Goal: Task Accomplishment & Management: Complete application form

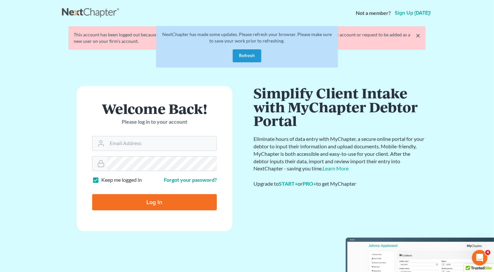
click at [245, 53] on button "Refresh" at bounding box center [246, 55] width 29 height 13
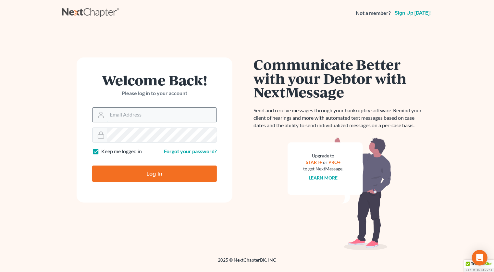
click at [166, 119] on input "Email Address" at bounding box center [161, 115] width 109 height 14
type input "[PERSON_NAME][EMAIL_ADDRESS][DOMAIN_NAME]"
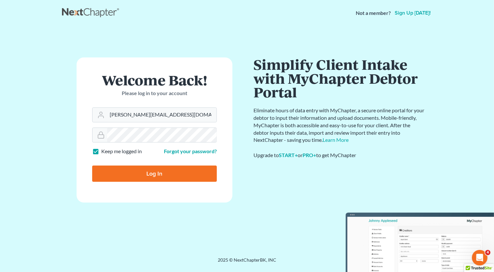
click at [177, 172] on input "Log In" at bounding box center [154, 173] width 125 height 16
type input "Thinking..."
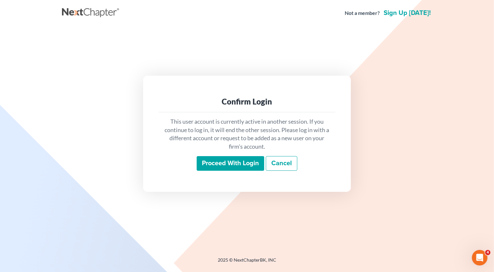
click at [222, 166] on input "Proceed with login" at bounding box center [230, 163] width 67 height 15
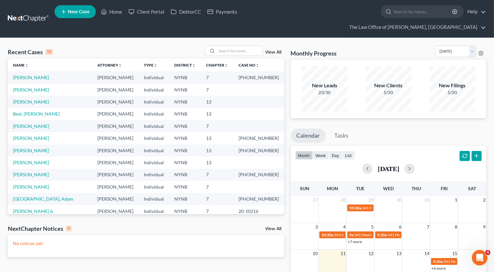
click at [78, 16] on link "New Case" at bounding box center [74, 11] width 41 height 13
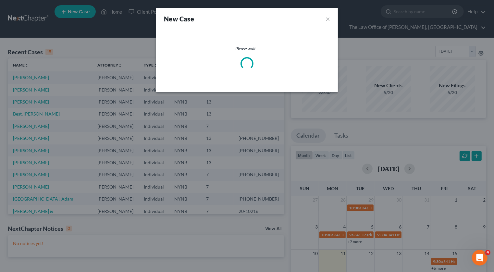
select select "54"
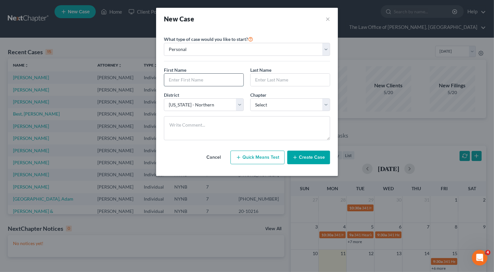
click at [198, 79] on input "text" at bounding box center [203, 80] width 79 height 12
paste input "Kelley"
type input "Kelley"
click at [274, 77] on input "text" at bounding box center [289, 80] width 79 height 12
paste input "Mitchum"
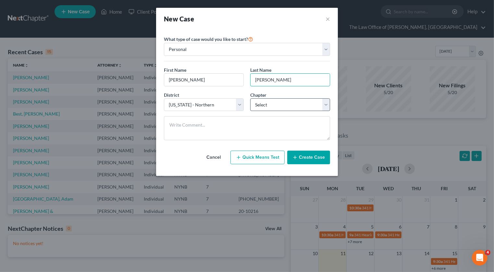
type input "Mitchum"
click at [252, 104] on select "Select 7 11 12 13" at bounding box center [290, 104] width 80 height 13
select select "0"
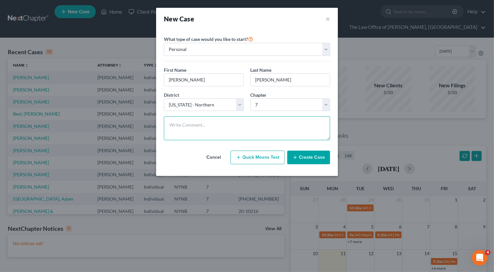
click at [185, 128] on textarea at bounding box center [247, 128] width 166 height 24
paste textarea "House mortgage is 122k albany county house is worth 230k 2 cars, one is making …"
type textarea "House mortgage is 122k albany county house is worth 230k 2 cars, one is making …"
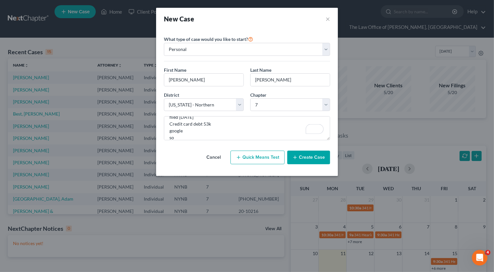
click at [321, 159] on button "Create Case" at bounding box center [308, 157] width 43 height 14
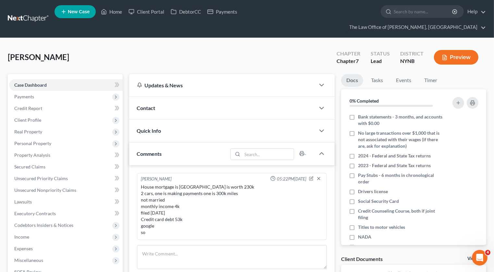
click at [175, 97] on div "Contact" at bounding box center [222, 108] width 186 height 22
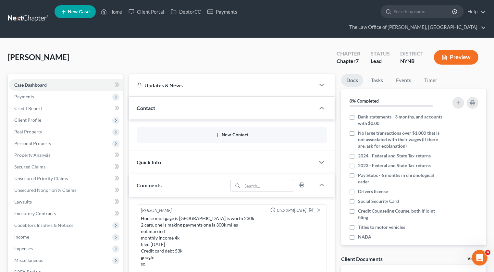
click at [225, 132] on button "New Contact" at bounding box center [232, 134] width 180 height 5
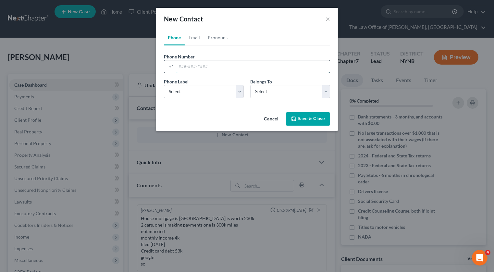
click at [196, 66] on input "tel" at bounding box center [252, 66] width 153 height 12
paste input "518-928-4138"
type input "518-928-4138"
click at [199, 90] on select "Select Mobile Home Work Other" at bounding box center [204, 91] width 80 height 13
select select "0"
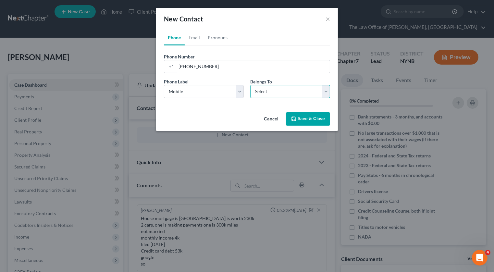
click at [262, 91] on select "Select Client Other" at bounding box center [290, 91] width 80 height 13
select select "0"
click at [194, 37] on link "Email" at bounding box center [194, 38] width 19 height 16
click at [219, 71] on input "email" at bounding box center [252, 66] width 153 height 12
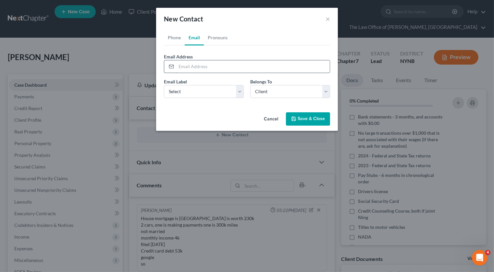
paste input "kdmitchum@icloud.com"
type input "kdmitchum@icloud.com"
click at [210, 93] on select "Select Home Work Other" at bounding box center [204, 91] width 80 height 13
select select "0"
click at [300, 120] on button "Save & Close" at bounding box center [308, 119] width 44 height 14
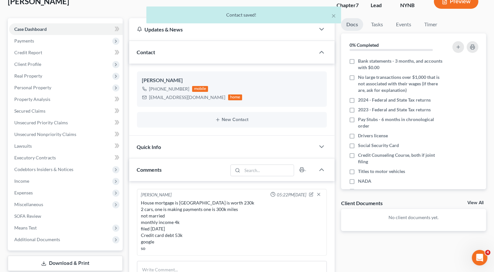
scroll to position [197, 0]
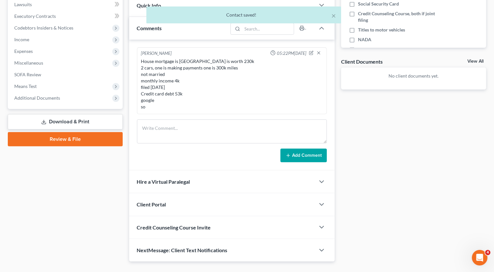
click at [217, 195] on div "Client Portal" at bounding box center [222, 204] width 186 height 22
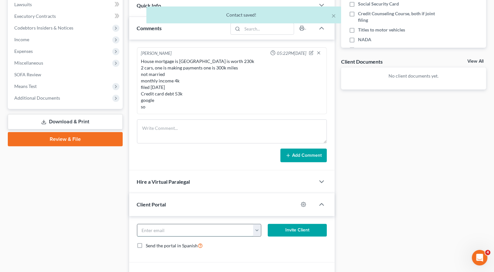
click at [197, 224] on input "email" at bounding box center [195, 230] width 116 height 12
paste input "kdmitchum@icloud.com"
type input "kdmitchum@icloud.com"
click at [287, 224] on button "Invite Client" at bounding box center [297, 230] width 59 height 13
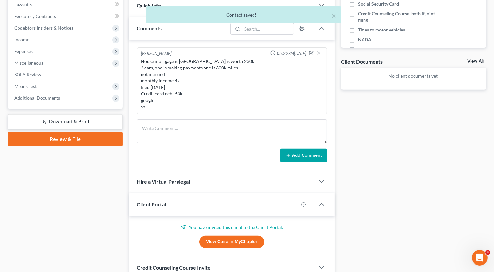
scroll to position [238, 0]
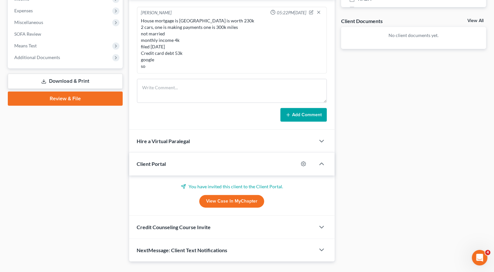
click at [234, 220] on div "Credit Counseling Course Invite" at bounding box center [222, 227] width 186 height 22
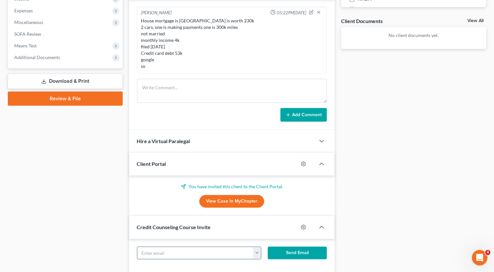
click at [187, 247] on input "text" at bounding box center [195, 253] width 116 height 12
paste input "kdmitchum@icloud.com"
type input "kdmitchum@icloud.com"
click at [285, 246] on button "Send Email" at bounding box center [297, 252] width 59 height 13
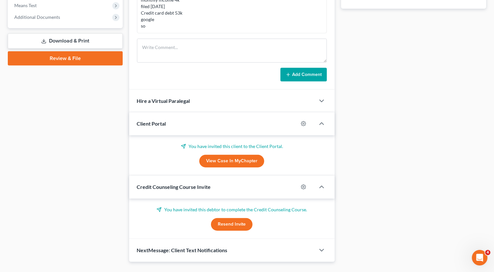
click at [306, 239] on div "NextMessage: Client Text Notifications" at bounding box center [222, 250] width 186 height 22
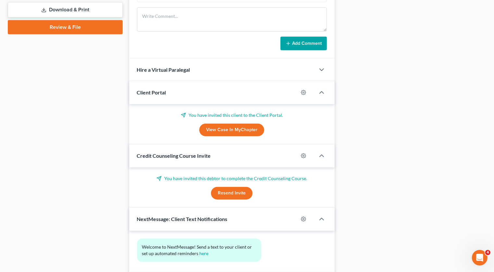
scroll to position [338, 0]
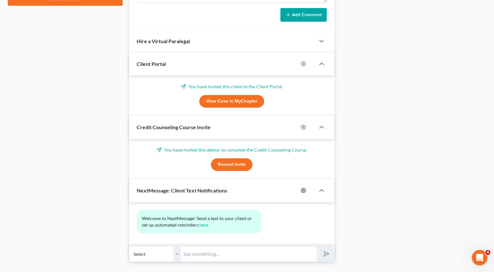
click at [303, 188] on icon "button" at bounding box center [303, 190] width 5 height 5
select select "0"
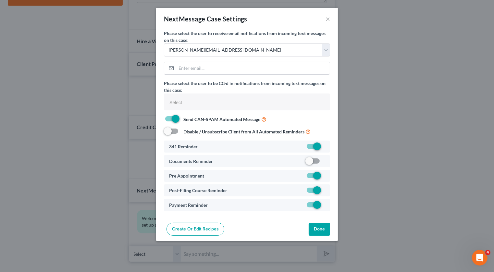
select select
click at [325, 162] on label at bounding box center [325, 162] width 0 height 0
click at [327, 162] on input "checkbox" at bounding box center [329, 160] width 4 height 4
checkbox input "true"
click at [320, 231] on button "Done" at bounding box center [318, 228] width 21 height 13
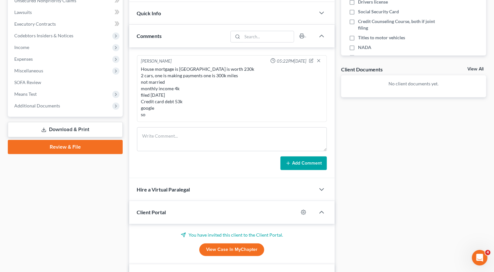
scroll to position [0, 0]
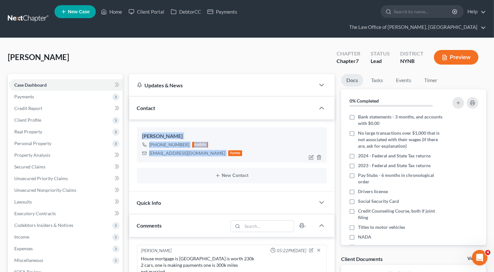
drag, startPoint x: 197, startPoint y: 142, endPoint x: 140, endPoint y: 125, distance: 60.4
click at [140, 127] on div "Kelley Mitchum +1 (518) 928-4138 mobile kdmitchum@icloud.com home" at bounding box center [232, 144] width 190 height 35
copy div "Kelley Mitchum +1 (518) 928-4138 mobile kdmitchum@icloud.com"
click at [82, 17] on link "New Case" at bounding box center [74, 11] width 41 height 13
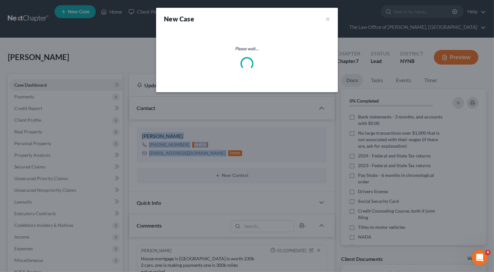
select select "54"
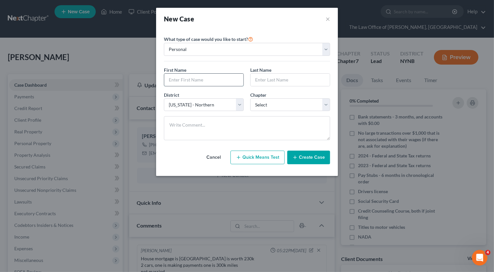
click at [209, 78] on input "text" at bounding box center [203, 80] width 79 height 12
paste input "Mark"
type input "Mark"
click at [264, 79] on input "text" at bounding box center [289, 80] width 79 height 12
paste input "Dutcher"
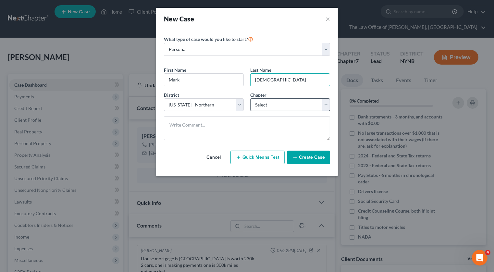
type input "Dutcher"
click at [262, 105] on select "Select 7 11 12 13" at bounding box center [290, 104] width 80 height 13
select select "0"
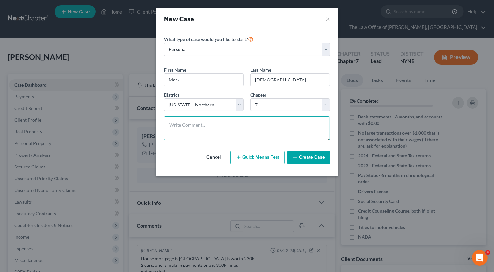
click at [250, 130] on textarea at bounding box center [247, 128] width 166 height 24
click at [205, 124] on textarea "To enrich screen reader interactions, please activate Accessibility in Grammarl…" at bounding box center [247, 128] width 166 height 24
paste textarea "no house no car not married kids but all adults 3200 monthly income he filed in…"
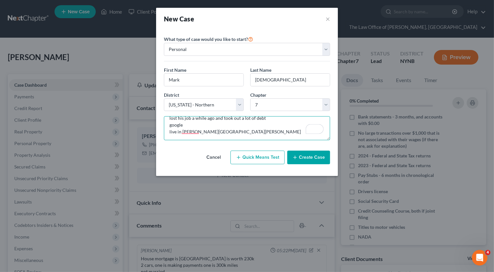
type textarea "no house no car not married kids but all adults 3200 monthly income he filed in…"
click at [317, 158] on button "Create Case" at bounding box center [308, 157] width 43 height 14
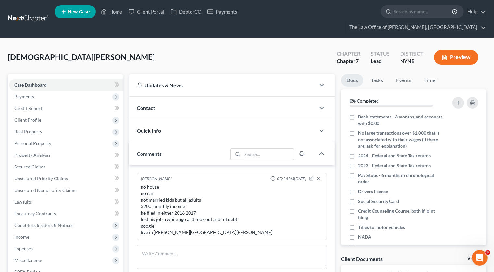
click at [216, 97] on div "Contact" at bounding box center [222, 108] width 186 height 22
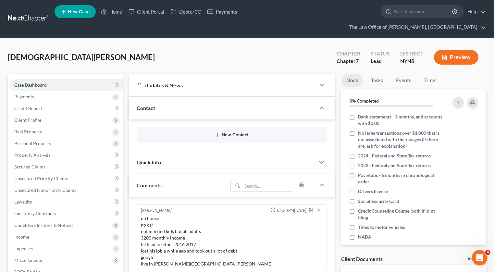
click at [300, 132] on button "New Contact" at bounding box center [232, 134] width 180 height 5
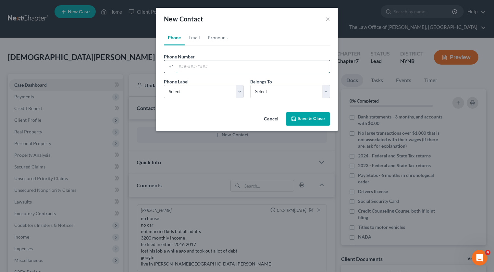
click at [213, 62] on input "tel" at bounding box center [252, 66] width 153 height 12
paste input "518-866-3081"
type input "518-866-3081"
click at [211, 93] on select "Select Mobile Home Work Other" at bounding box center [204, 91] width 80 height 13
select select "0"
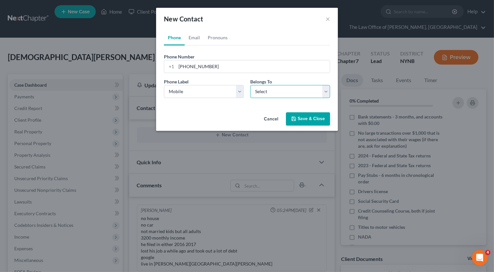
click at [261, 91] on select "Select Client Other" at bounding box center [290, 91] width 80 height 13
select select "0"
click at [196, 39] on link "Email" at bounding box center [194, 38] width 19 height 16
click at [205, 69] on input "email" at bounding box center [252, 66] width 153 height 12
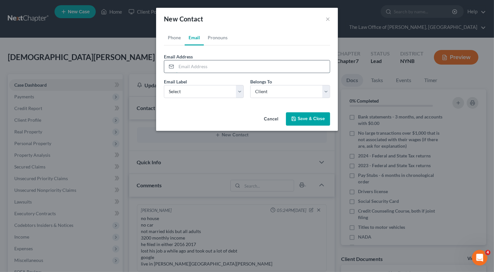
paste input "mandm7173@yahoo.com"
type input "mandm7173@yahoo.com"
click at [198, 89] on select "Select Home Work Other" at bounding box center [204, 91] width 80 height 13
select select "0"
click at [295, 118] on icon "button" at bounding box center [294, 119] width 4 height 4
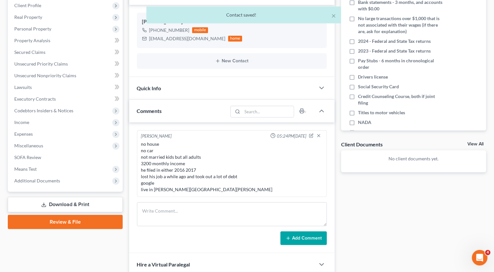
scroll to position [204, 0]
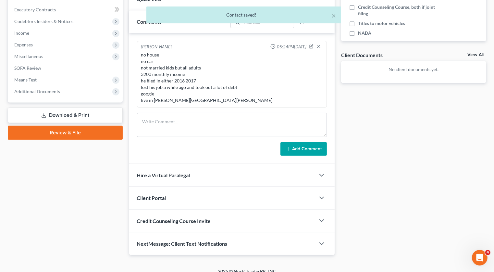
click at [215, 197] on div "Client Portal" at bounding box center [222, 197] width 186 height 22
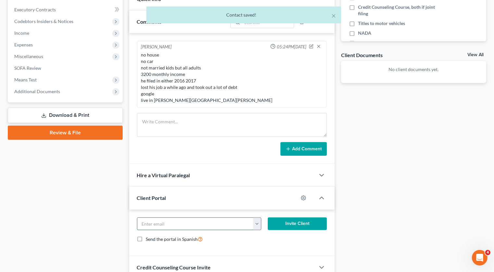
click at [197, 221] on input "email" at bounding box center [195, 224] width 116 height 12
paste input "mandm7173@yahoo.com"
type input "mandm7173@yahoo.com"
click at [281, 217] on button "Invite Client" at bounding box center [297, 223] width 59 height 13
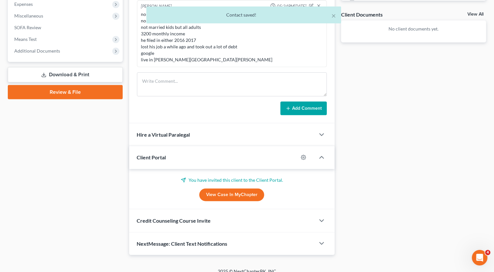
click at [232, 212] on div "Credit Counseling Course Invite" at bounding box center [222, 220] width 186 height 22
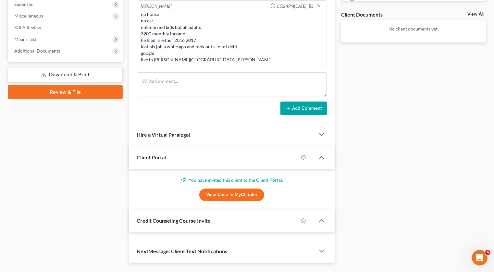
scroll to position [275, 0]
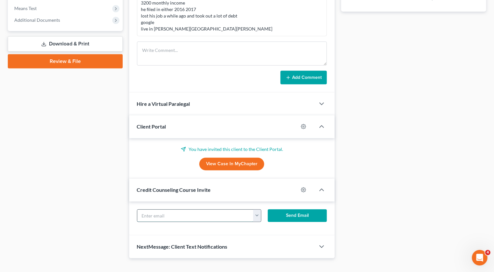
click at [206, 212] on input "text" at bounding box center [195, 215] width 116 height 12
paste input "mandm7173@yahoo.com"
type input "mandm7173@yahoo.com"
click at [284, 209] on button "Send Email" at bounding box center [297, 215] width 59 height 13
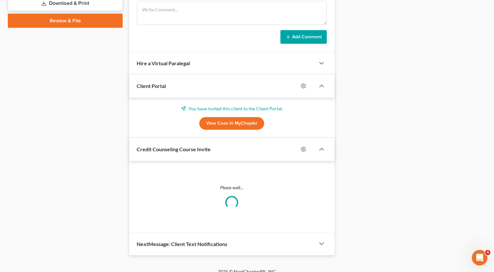
scroll to position [284, 0]
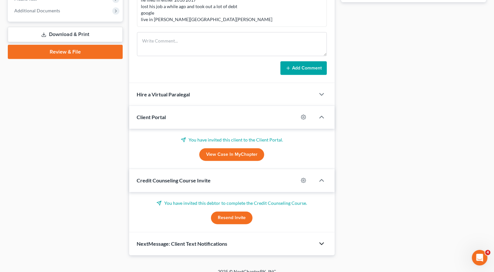
click at [319, 240] on icon "button" at bounding box center [321, 244] width 8 height 8
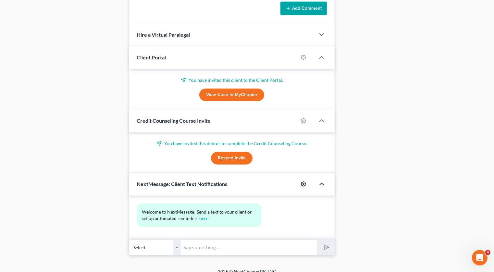
click at [305, 181] on icon "button" at bounding box center [303, 183] width 5 height 5
select select "0"
select select
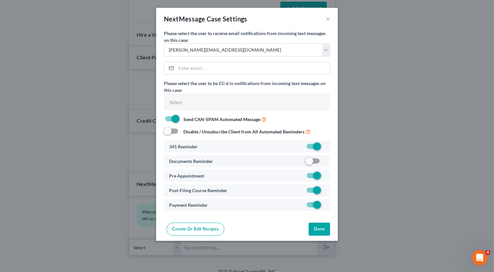
click at [325, 162] on label at bounding box center [325, 162] width 0 height 0
click at [327, 162] on input "checkbox" at bounding box center [329, 160] width 4 height 4
checkbox input "true"
click at [329, 234] on button "Done" at bounding box center [318, 228] width 21 height 13
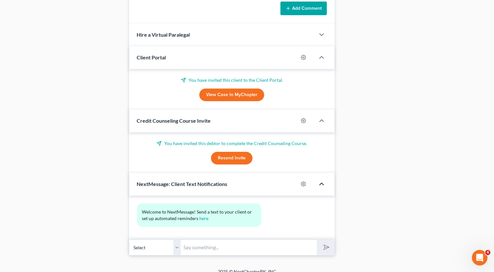
scroll to position [0, 0]
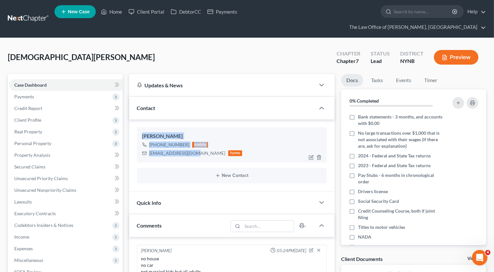
drag, startPoint x: 199, startPoint y: 140, endPoint x: 140, endPoint y: 125, distance: 60.5
click at [140, 127] on div "Mark Dutcher +1 (518) 866-3081 mobile mandm7173@yahoo.com home" at bounding box center [232, 144] width 190 height 35
copy div "Mark Dutcher +1 (518) 866-3081 mobile mandm7173@yahoo.com"
click at [112, 13] on link "Home" at bounding box center [112, 12] width 28 height 12
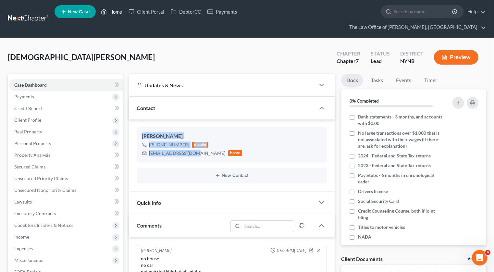
click at [123, 14] on link "Home" at bounding box center [112, 12] width 28 height 12
click at [118, 14] on link "Home" at bounding box center [112, 12] width 28 height 12
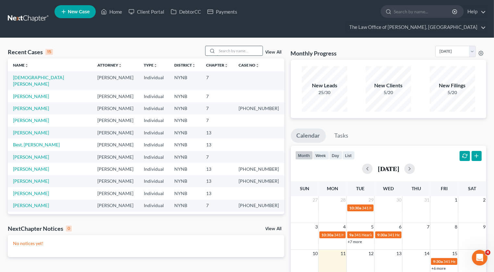
click at [225, 46] on input "search" at bounding box center [239, 50] width 45 height 9
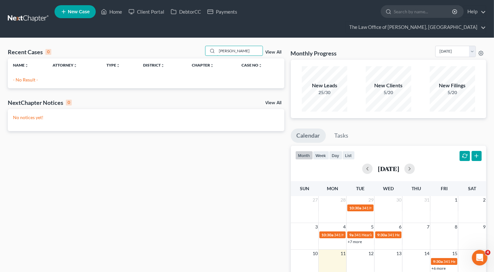
type input "bemis"
click at [83, 17] on link "New Case" at bounding box center [74, 11] width 41 height 13
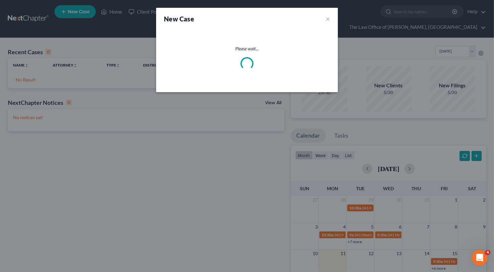
select select "54"
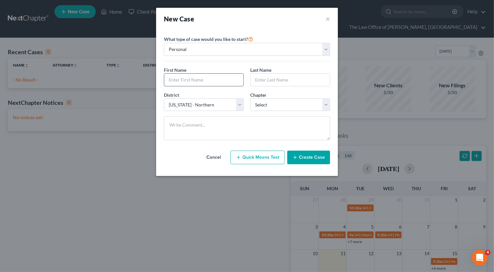
click at [198, 74] on input "text" at bounding box center [203, 80] width 79 height 12
paste input "Kristine"
type input "Kristine"
click at [268, 79] on input "text" at bounding box center [289, 80] width 79 height 12
paste input "Dimas"
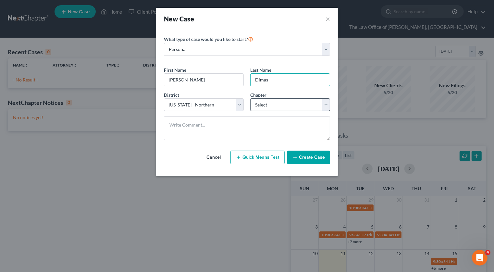
type input "Dimas"
click at [283, 104] on select "Select 7 11 12 13" at bounding box center [290, 104] width 80 height 13
select select "0"
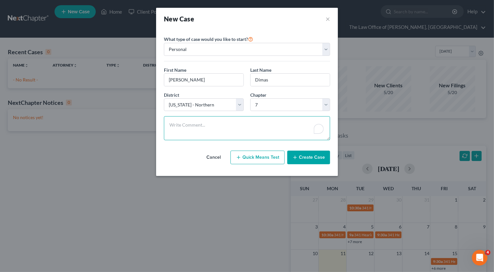
click at [253, 117] on textarea "To enrich screen reader interactions, please activate Accessibility in Grammarl…" at bounding box center [247, 128] width 166 height 24
type textarea "reviews"
click at [305, 155] on button "Create Case" at bounding box center [308, 157] width 43 height 14
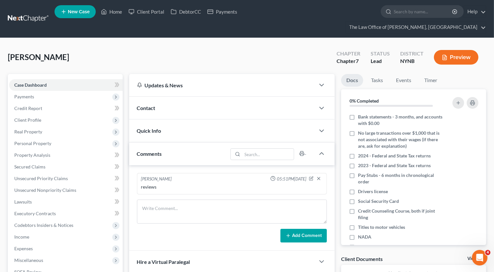
click at [155, 100] on div "Contact" at bounding box center [222, 108] width 186 height 22
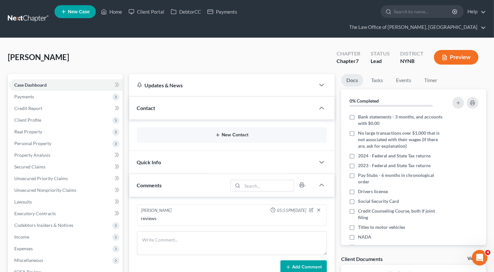
click at [237, 132] on button "New Contact" at bounding box center [232, 134] width 180 height 5
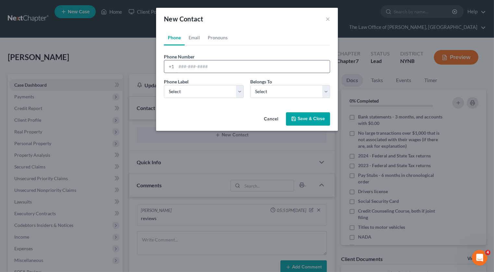
click at [195, 68] on input "tel" at bounding box center [252, 66] width 153 height 12
paste input "518-917-2481"
type input "518-917-2481"
click at [181, 90] on select "Select Mobile Home Work Other" at bounding box center [204, 91] width 80 height 13
select select "0"
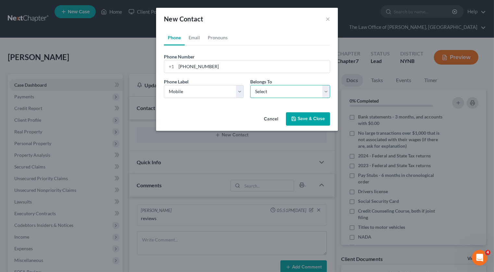
click at [256, 87] on select "Select Client Other" at bounding box center [290, 91] width 80 height 13
select select "0"
click at [199, 38] on link "Email" at bounding box center [194, 38] width 19 height 16
click at [205, 64] on input "email" at bounding box center [252, 66] width 153 height 12
paste input "Kristinedimas518@gmail.com"
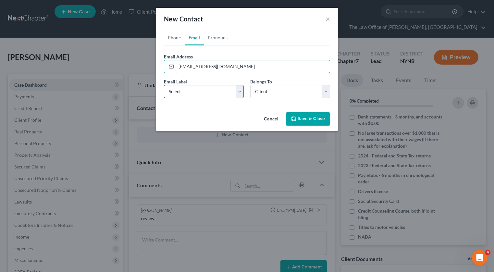
type input "Kristinedimas518@gmail.com"
click at [194, 88] on select "Select Home Work Other" at bounding box center [204, 91] width 80 height 13
select select "0"
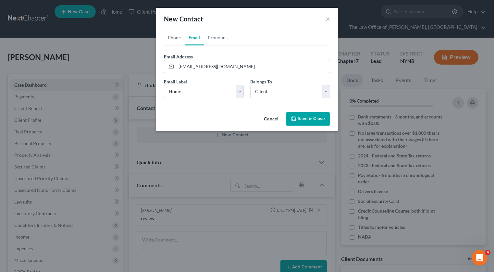
click at [315, 117] on button "Save & Close" at bounding box center [308, 119] width 44 height 14
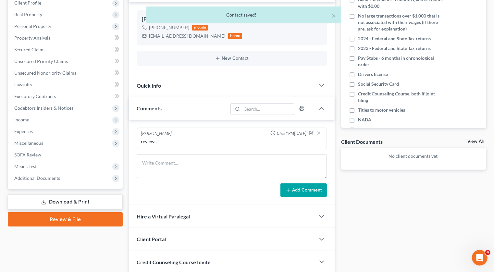
scroll to position [152, 0]
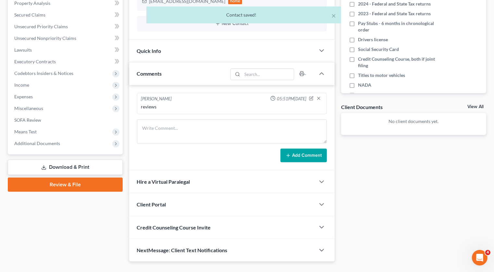
click at [199, 195] on div "Client Portal" at bounding box center [222, 204] width 186 height 22
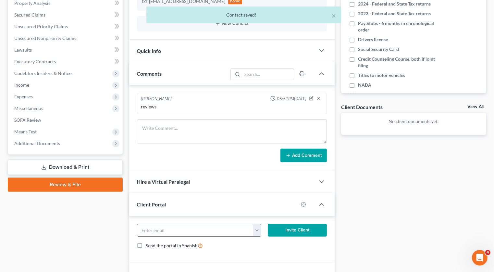
click at [194, 224] on input "email" at bounding box center [195, 230] width 116 height 12
paste input "Kristinedimas518@gmail.com"
type input "Kristinedimas518@gmail.com"
click at [279, 224] on button "Invite Client" at bounding box center [297, 230] width 59 height 13
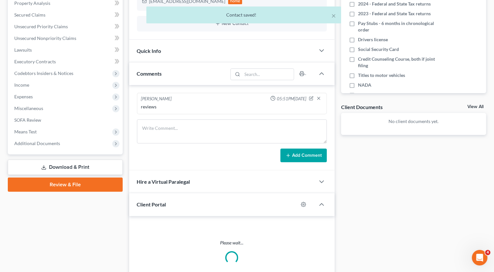
scroll to position [192, 0]
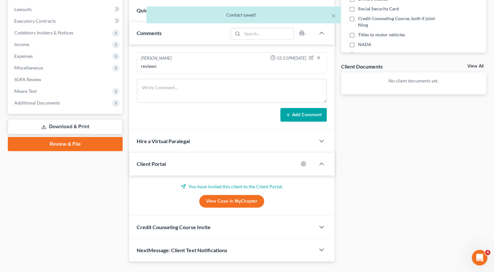
click at [215, 218] on div "Credit Counseling Course Invite" at bounding box center [222, 227] width 186 height 22
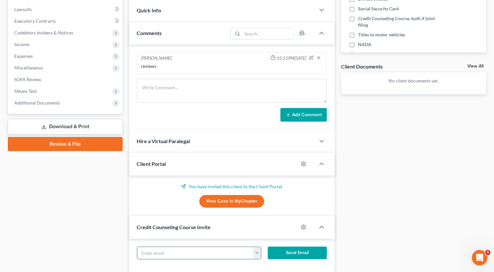
click at [191, 247] on input "text" at bounding box center [195, 253] width 116 height 12
paste input "Kristinedimas518@gmail.com"
type input "Kristinedimas518@gmail.com"
click at [292, 246] on button "Send Email" at bounding box center [297, 252] width 59 height 13
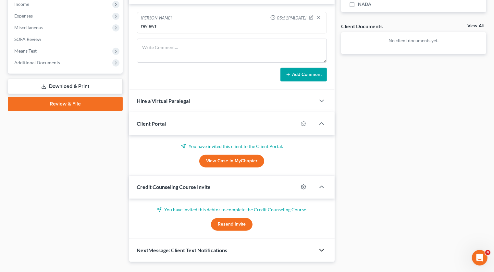
click at [320, 249] on polyline "button" at bounding box center [321, 250] width 4 height 2
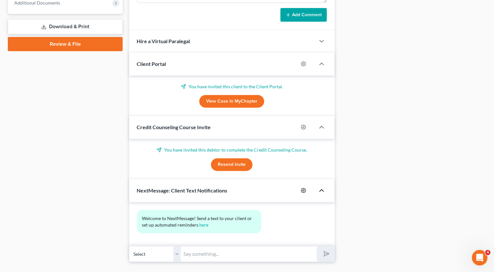
click at [303, 188] on icon "button" at bounding box center [303, 190] width 5 height 5
select select "0"
select select
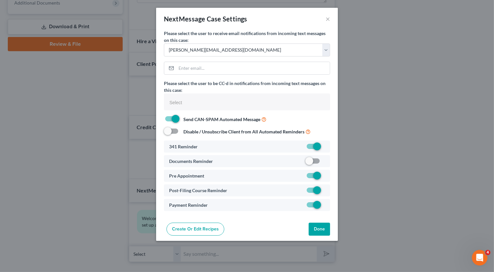
click at [325, 162] on label at bounding box center [325, 162] width 0 height 0
click at [327, 161] on input "checkbox" at bounding box center [329, 160] width 4 height 4
checkbox input "true"
click at [321, 224] on button "Done" at bounding box center [318, 228] width 21 height 13
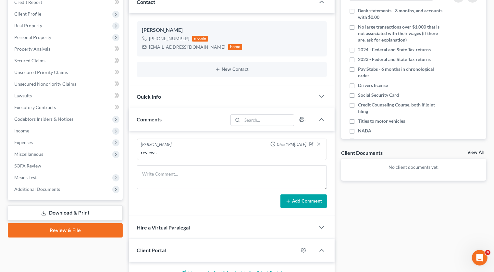
scroll to position [60, 0]
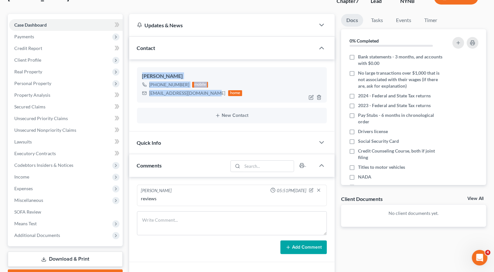
drag, startPoint x: 209, startPoint y: 82, endPoint x: 140, endPoint y: 59, distance: 72.0
click at [140, 67] on div "Kristine Dimas +1 (518) 917-2481 mobile Kristinedimas518@gmail.com home" at bounding box center [232, 84] width 190 height 35
copy div "Kristine Dimas +1 (518) 917-2481 mobile Kristinedimas518@gmail.com"
